Goal: Check status: Check status

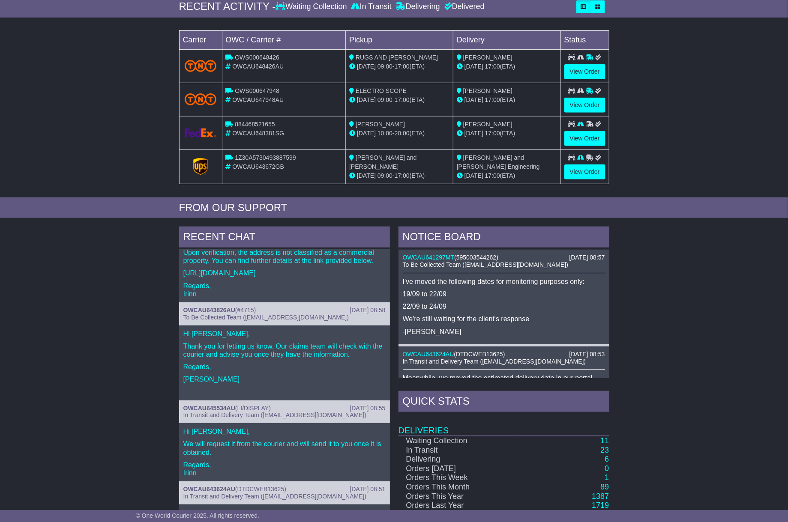
scroll to position [228, 0]
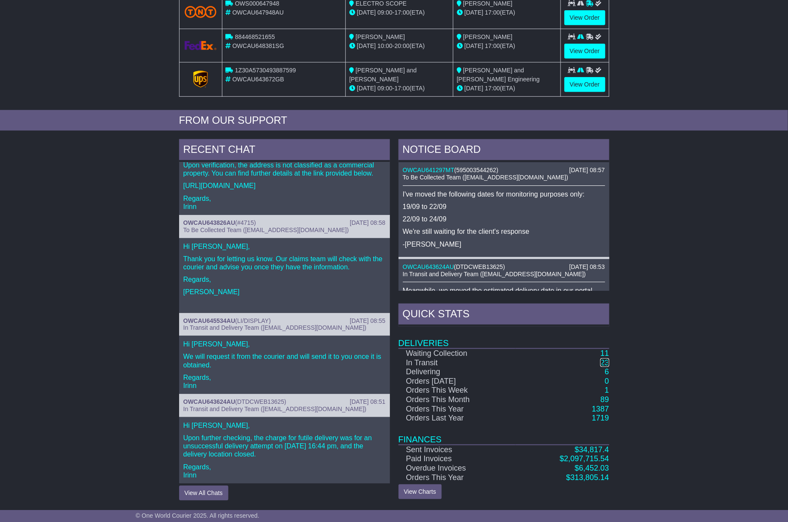
click at [608, 364] on link "23" at bounding box center [604, 363] width 9 height 9
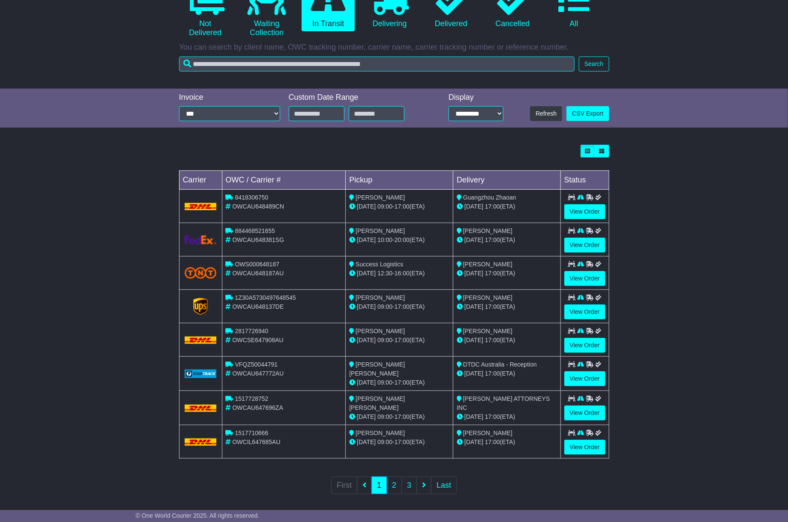
scroll to position [114, 0]
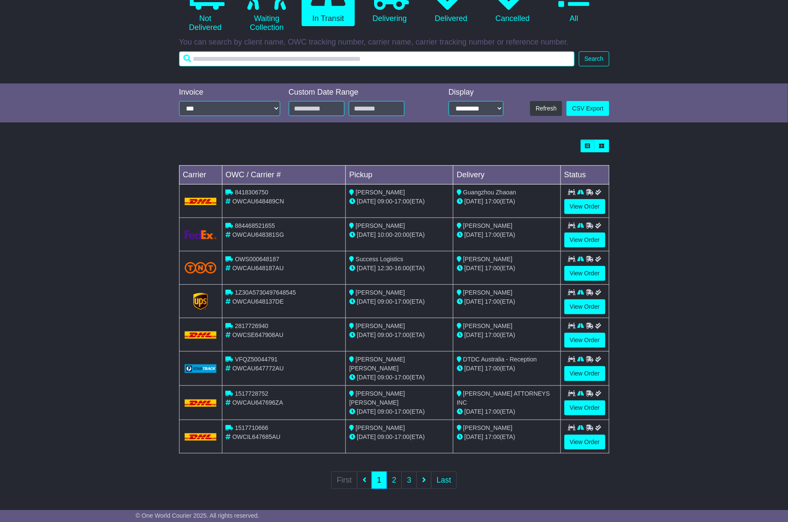
click at [318, 57] on input "text" at bounding box center [377, 58] width 396 height 15
paste input "**********"
type input "**********"
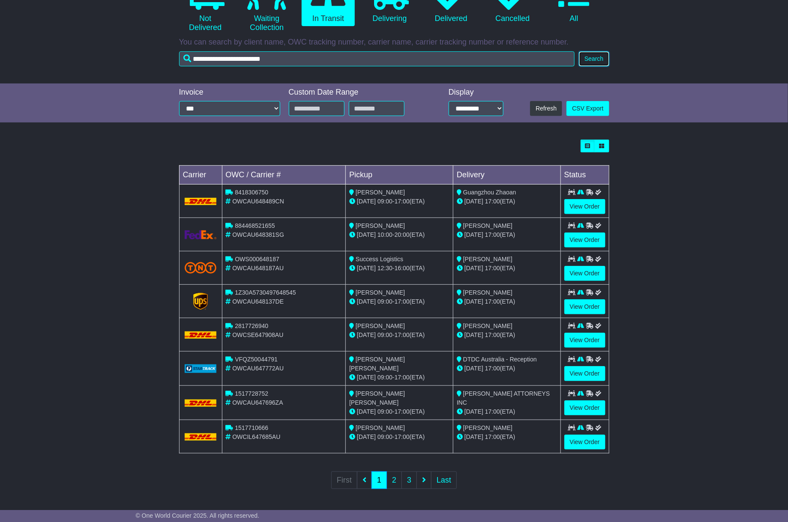
click at [599, 54] on button "Search" at bounding box center [594, 58] width 30 height 15
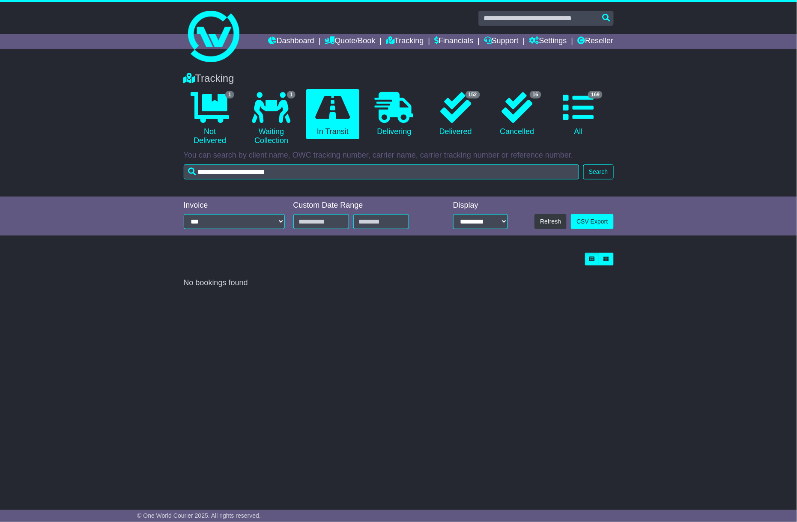
click at [557, 180] on div "Tracking 1 Not Delivered 1 Waiting Collection 0 In Transit 0 Delivering 152 16" at bounding box center [399, 124] width 439 height 120
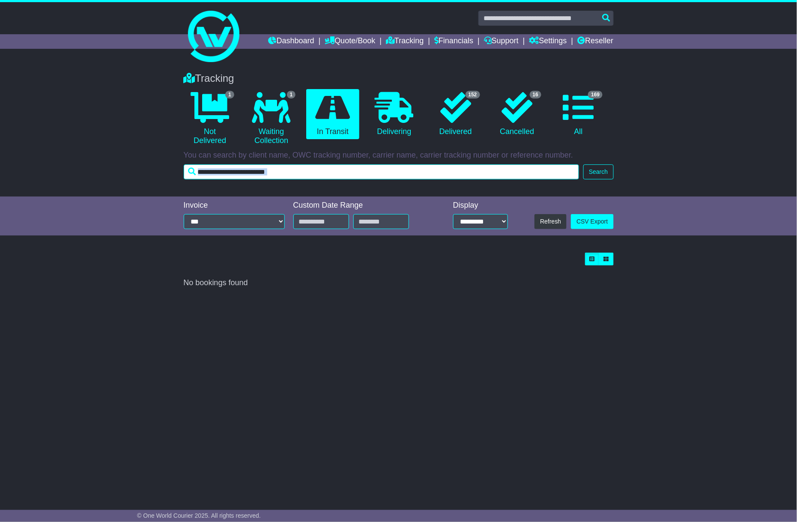
click at [552, 168] on input "**********" at bounding box center [382, 172] width 396 height 15
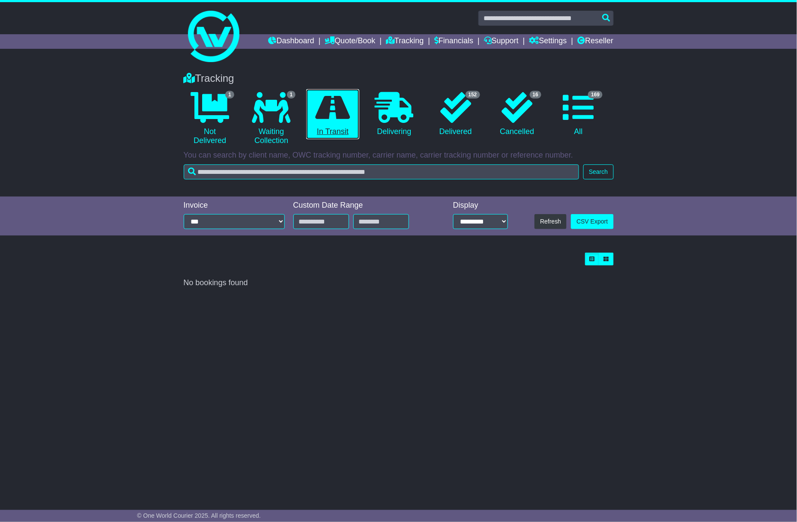
click at [349, 127] on link "0 In Transit" at bounding box center [332, 114] width 53 height 51
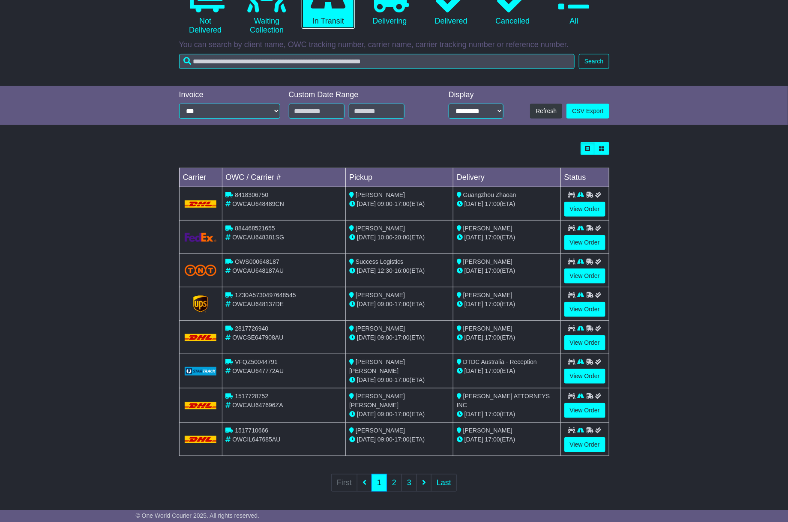
scroll to position [114, 0]
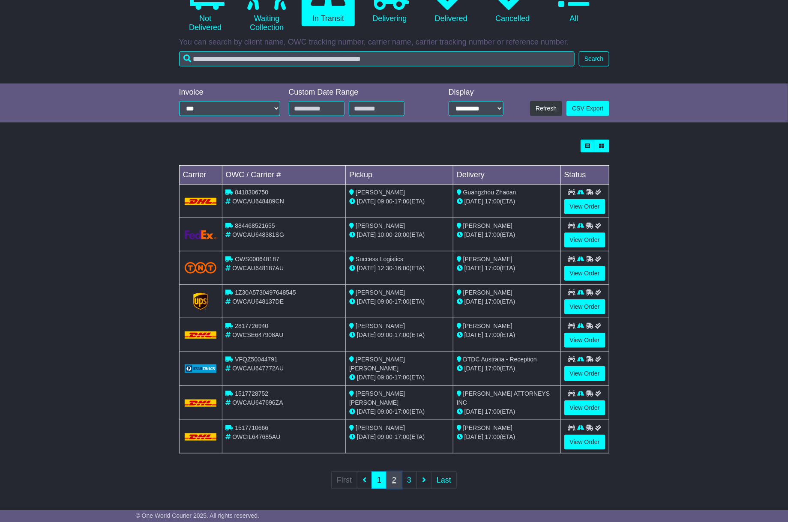
click at [398, 481] on link "2" at bounding box center [393, 481] width 15 height 18
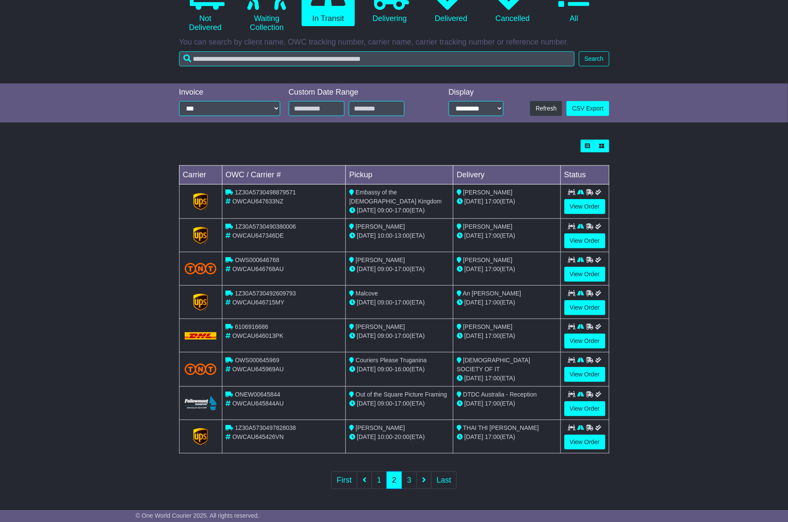
click at [265, 392] on span "ONEW00645844" at bounding box center [257, 394] width 45 height 7
copy span "ONEW00645844"
click at [412, 484] on link "3" at bounding box center [408, 481] width 15 height 18
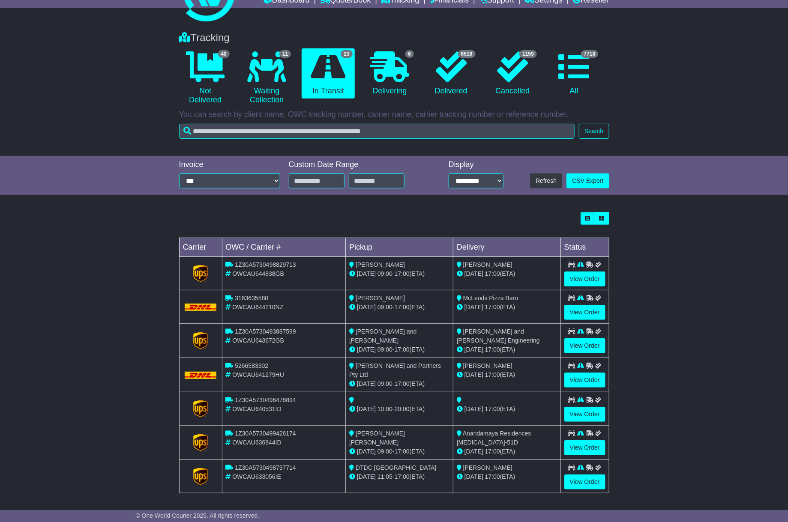
scroll to position [79, 0]
